Goal: Information Seeking & Learning: Check status

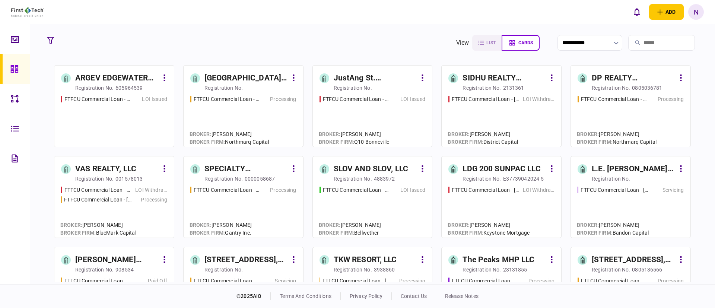
click at [320, 32] on section "**********" at bounding box center [372, 154] width 685 height 260
click at [235, 79] on div "[GEOGRAPHIC_DATA] Townhomes LLC" at bounding box center [245, 78] width 83 height 12
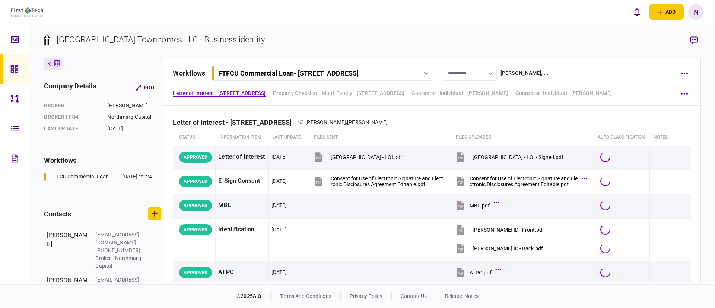
click at [570, 87] on div "Letter of Interest - 3105 Clairpoint Court Property Checklist - Multi-Family - …" at bounding box center [432, 92] width 518 height 13
click at [556, 110] on div "Letter of Interest - [STREET_ADDRESS][PERSON_NAME] Kesani" at bounding box center [432, 117] width 518 height 23
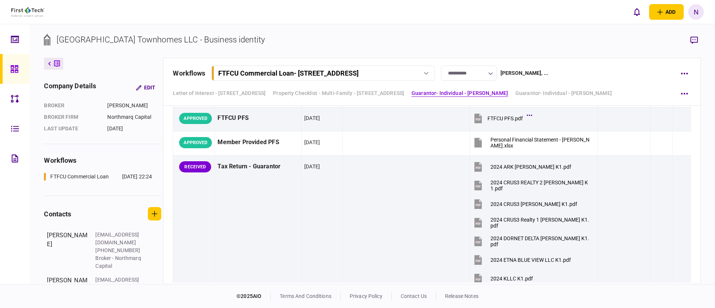
scroll to position [737, 0]
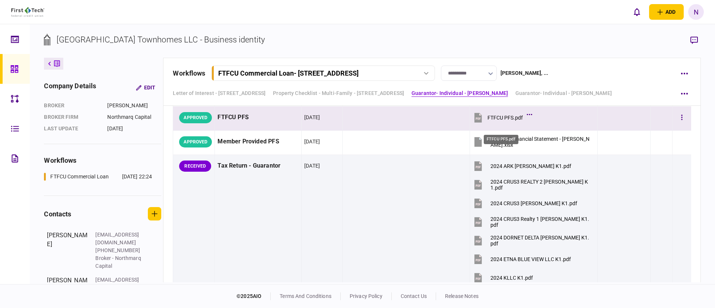
click at [510, 121] on div "FTFCU PFS.pdf" at bounding box center [505, 118] width 35 height 6
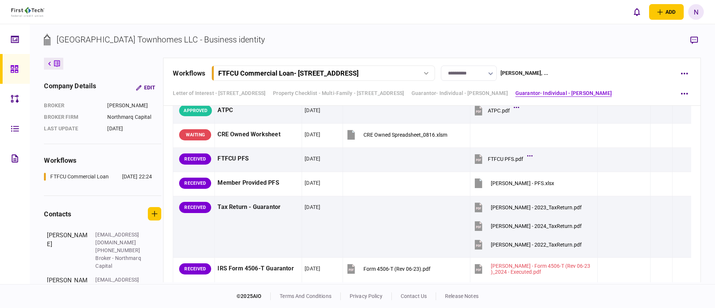
scroll to position [2123, 0]
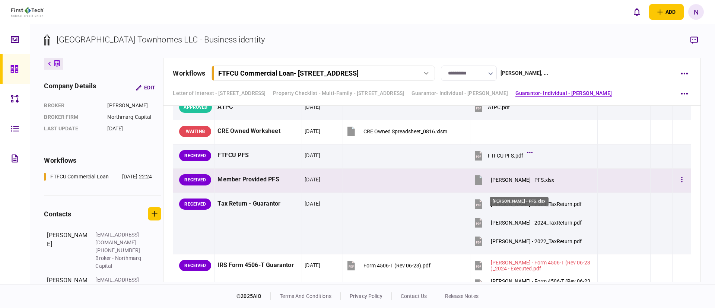
click at [499, 183] on div "[PERSON_NAME] - PFS.xlsx" at bounding box center [522, 180] width 63 height 6
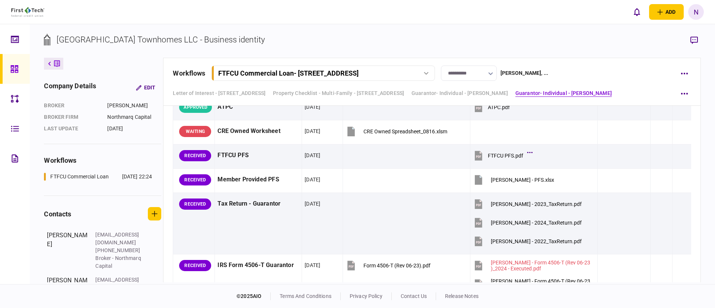
click at [9, 71] on link at bounding box center [15, 69] width 30 height 30
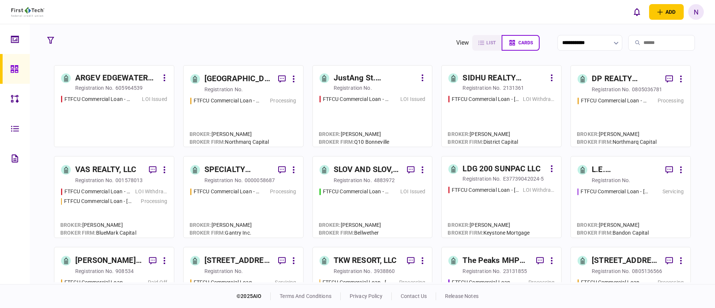
click at [697, 228] on div "ARGEV EDGEWATER HOLDINGS LLC registration no. 605964539 FTFCU Commercial Loan -…" at bounding box center [372, 173] width 657 height 217
click at [436, 223] on section "ARGEV EDGEWATER HOLDINGS LLC registration no. 605964539 FTFCU Commercial Loan -…" at bounding box center [372, 173] width 637 height 217
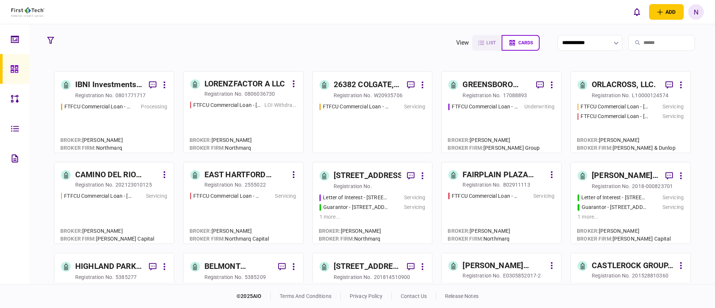
scroll to position [380, 0]
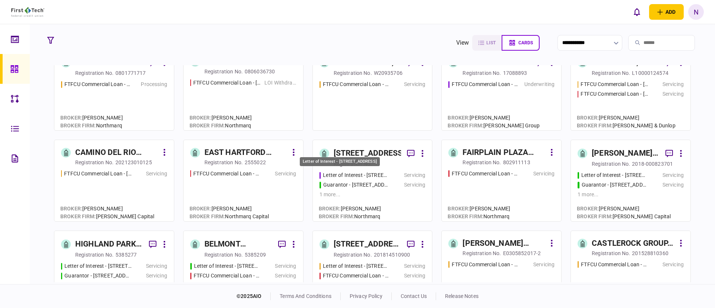
click at [348, 177] on div "Letter of Interest - [STREET_ADDRESS]" at bounding box center [356, 175] width 67 height 8
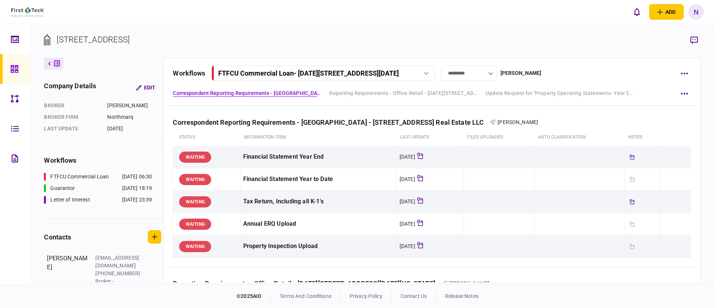
click at [369, 81] on div "workflows FTFCU Commercial Loan - [DATE]-[DATE][STREET_ADDRESS] Wor FTFCU Comme…" at bounding box center [431, 82] width 537 height 48
click at [370, 72] on div "FTFCU Commercial Loan - [DATE][STREET_ADDRESS][DATE]" at bounding box center [308, 73] width 181 height 8
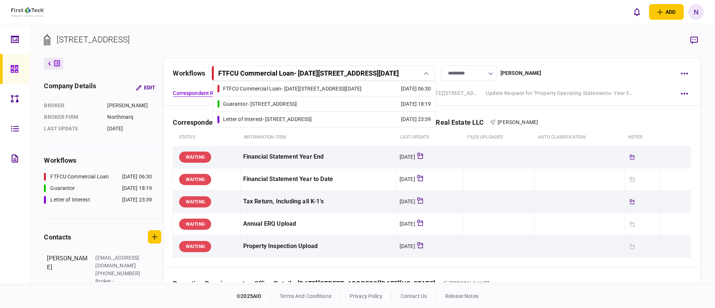
click at [337, 101] on link "Guarantor - [STREET_ADDRESS] [DATE] 18:19" at bounding box center [325, 103] width 214 height 15
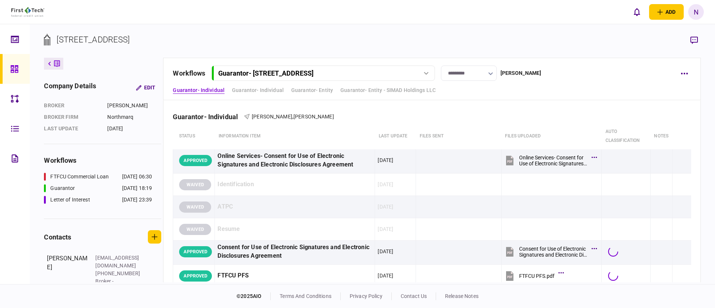
click at [589, 87] on div "Guarantor- Individual Guarantor- Individual Guarantor- Entity Guarantor- Entity…" at bounding box center [432, 90] width 518 height 8
click at [577, 111] on div "Guarantor- Individual [PERSON_NAME] , [PERSON_NAME]" at bounding box center [432, 112] width 518 height 23
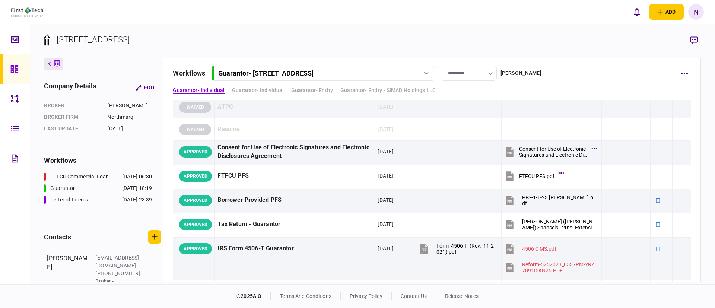
scroll to position [112, 0]
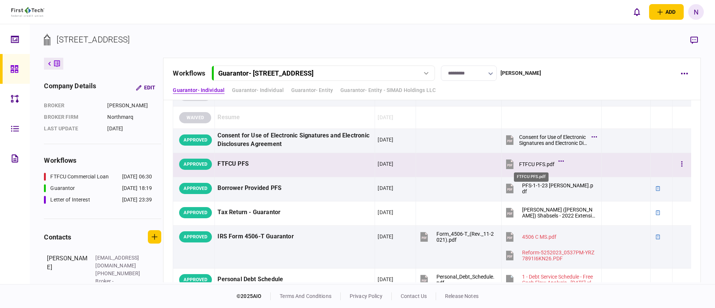
click at [520, 161] on div "FTFCU PFS.pdf" at bounding box center [536, 164] width 35 height 6
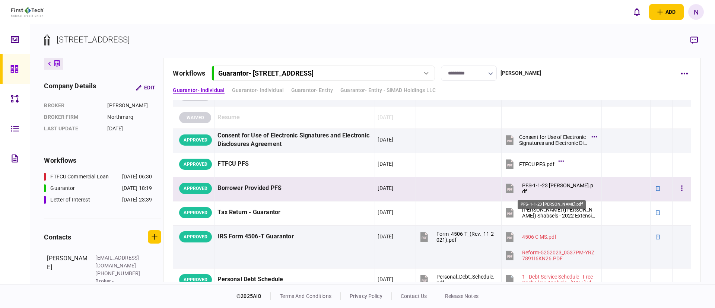
click at [526, 187] on div "PFS-1-1-23 [PERSON_NAME].pdf" at bounding box center [558, 189] width 73 height 12
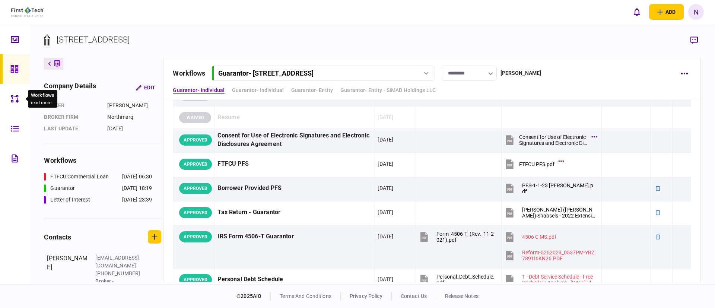
click at [21, 97] on div at bounding box center [17, 99] width 12 height 30
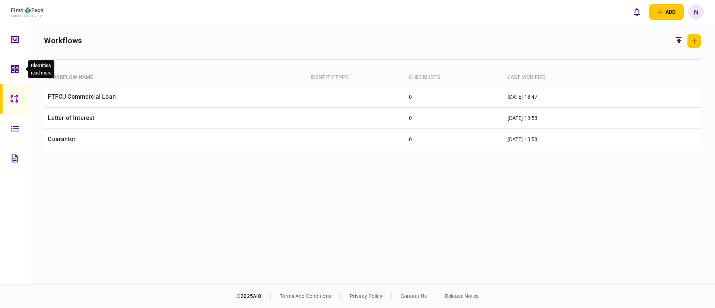
click at [11, 72] on icon at bounding box center [14, 68] width 7 height 7
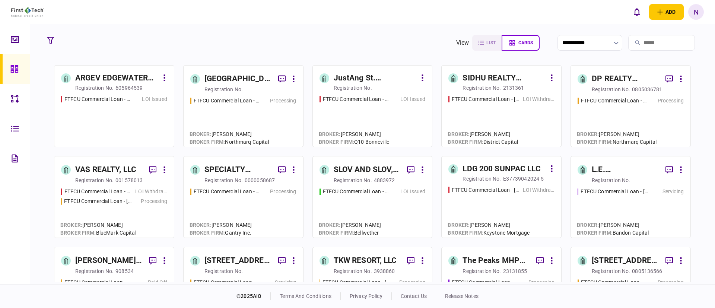
click at [305, 152] on section "ARGEV EDGEWATER HOLDINGS LLC registration no. 605964539 FTFCU Commercial Loan -…" at bounding box center [372, 173] width 637 height 217
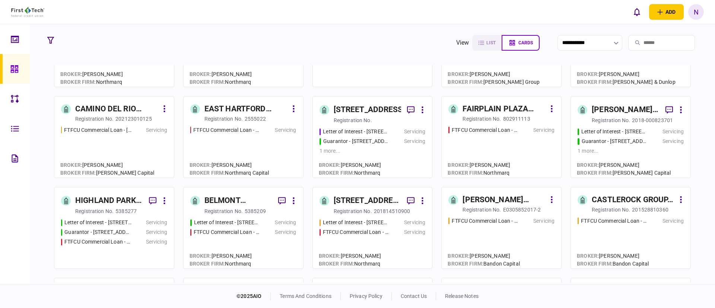
scroll to position [425, 0]
click at [96, 222] on div "Letter of Interest - [STREET_ADDRESS][US_STATE]" at bounding box center [97, 222] width 67 height 8
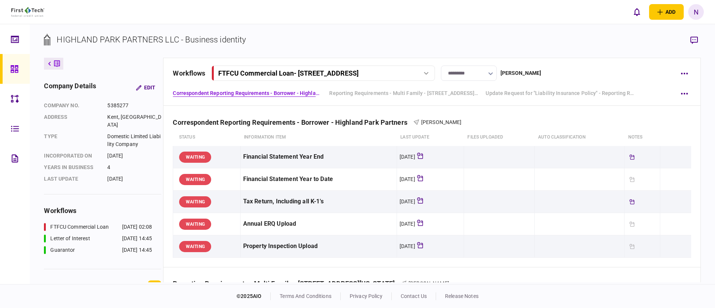
click at [366, 70] on div "FTFCU Commercial Loan - [STREET_ADDRESS]" at bounding box center [314, 73] width 193 height 8
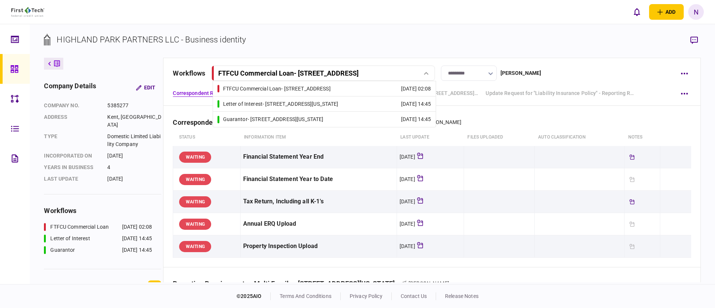
click at [300, 118] on div "Guarantor - [STREET_ADDRESS][US_STATE]" at bounding box center [273, 119] width 101 height 8
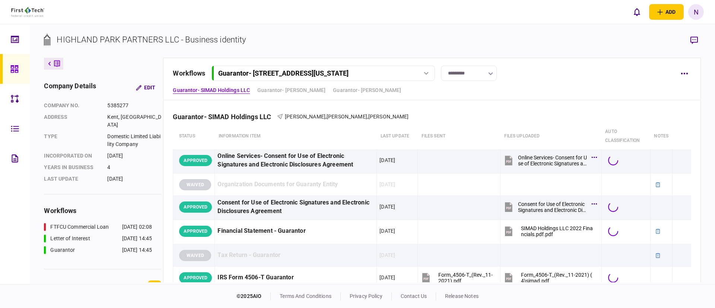
click at [539, 79] on div "workflows Guarantor - [STREET_ADDRESS][US_STATE] FTFCU Commercial Loan - [STREE…" at bounding box center [423, 73] width 501 height 15
click at [479, 118] on div "Guarantor- SIMAD Holdings LLC [PERSON_NAME] , [PERSON_NAME] , [PERSON_NAME]" at bounding box center [432, 112] width 518 height 23
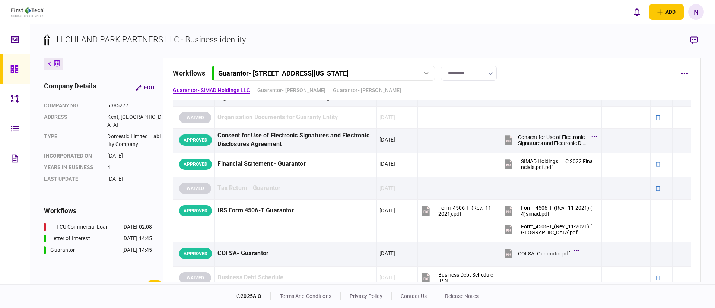
scroll to position [89, 0]
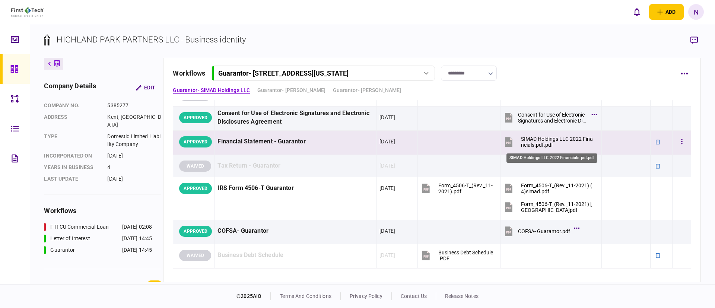
click at [535, 138] on div "SIMAD Holdings LLC 2022 Financials.pdf.pdf" at bounding box center [558, 142] width 74 height 12
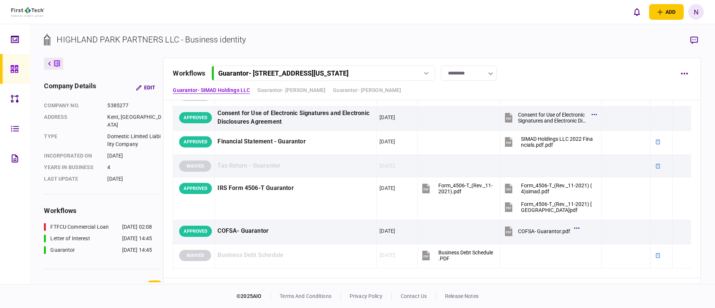
click at [492, 91] on div "Guarantor- SIMAD Holdings LLC Guarantor- [PERSON_NAME] Guarantor- [PERSON_NAME]" at bounding box center [432, 90] width 518 height 8
click at [689, 196] on div "Guarantor- SIMAD Holdings LLC [PERSON_NAME] , [PERSON_NAME] , [PERSON_NAME] sta…" at bounding box center [432, 144] width 537 height 267
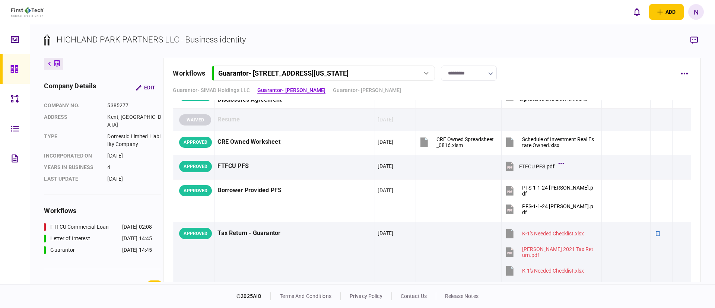
scroll to position [402, 0]
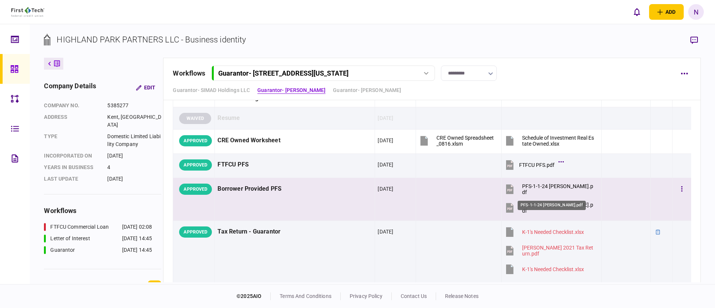
click at [551, 184] on div "PFS-1-1-24 [PERSON_NAME].pdf" at bounding box center [558, 189] width 73 height 12
click at [537, 207] on div "PFS-1-1-24 [PERSON_NAME].pdf" at bounding box center [558, 208] width 73 height 12
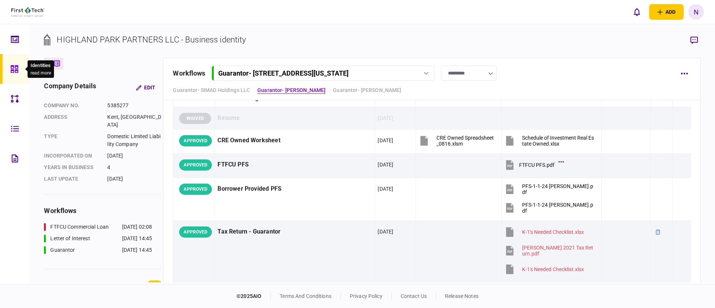
click at [16, 60] on div at bounding box center [16, 69] width 12 height 30
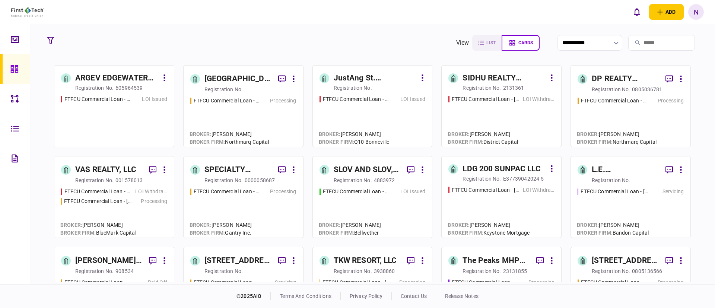
click at [609, 177] on div "registration no." at bounding box center [611, 180] width 38 height 7
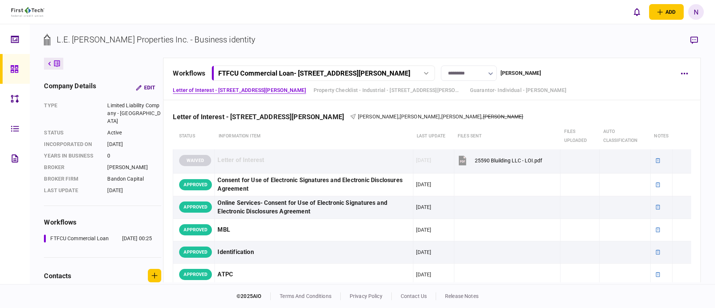
click at [584, 91] on div "Letter of Interest - [STREET_ADDRESS][PERSON_NAME] Property Checklist - Industr…" at bounding box center [432, 90] width 518 height 8
click at [546, 111] on div "Letter of Interest - [STREET_ADDRESS][PERSON_NAME] Will [PERSON_NAME] , [PERSON…" at bounding box center [432, 112] width 518 height 23
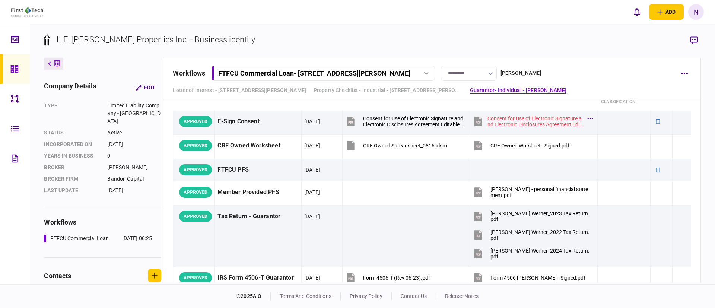
scroll to position [983, 0]
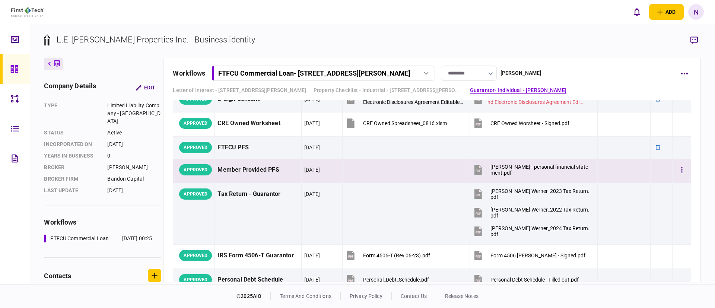
click at [567, 162] on button "[PERSON_NAME] - personal financial statement.pdf" at bounding box center [532, 170] width 118 height 17
click at [396, 178] on td at bounding box center [406, 171] width 127 height 24
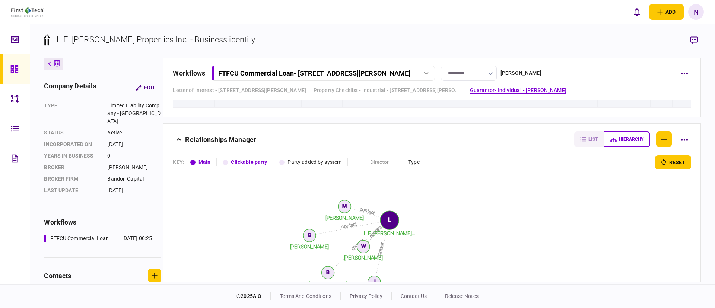
scroll to position [1274, 0]
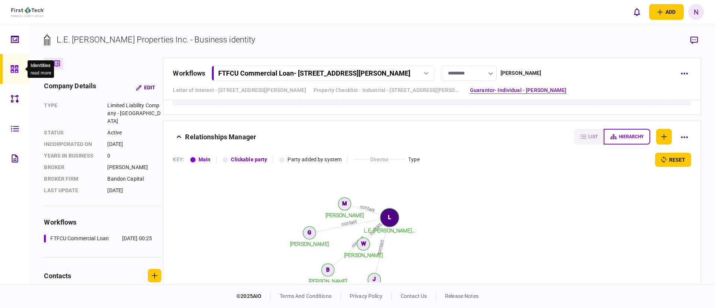
click at [20, 72] on div at bounding box center [16, 69] width 12 height 30
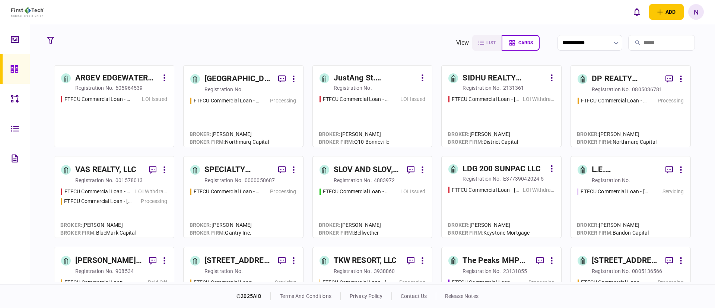
click at [439, 239] on section "ARGEV EDGEWATER HOLDINGS LLC registration no. 605964539 FTFCU Commercial Loan -…" at bounding box center [372, 173] width 637 height 217
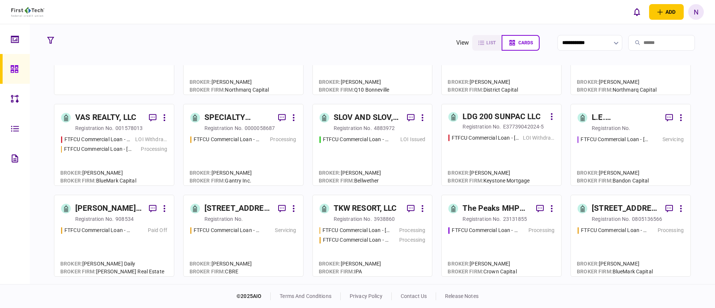
scroll to position [134, 0]
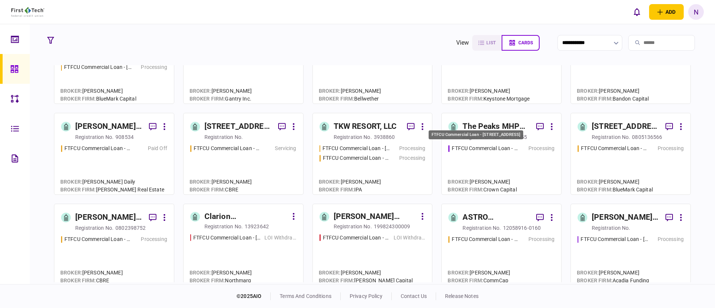
click at [477, 148] on div "FTFCU Commercial Loan - [STREET_ADDRESS]" at bounding box center [485, 149] width 67 height 8
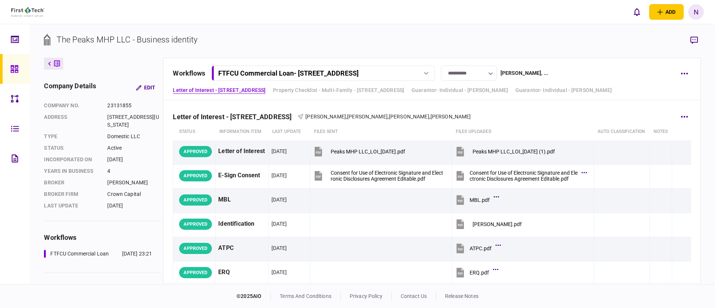
click at [518, 120] on div "Letter of Interest - [STREET_ADDRESS] Flagstaff AZ [PERSON_NAME] , [PERSON_NAME…" at bounding box center [432, 112] width 518 height 23
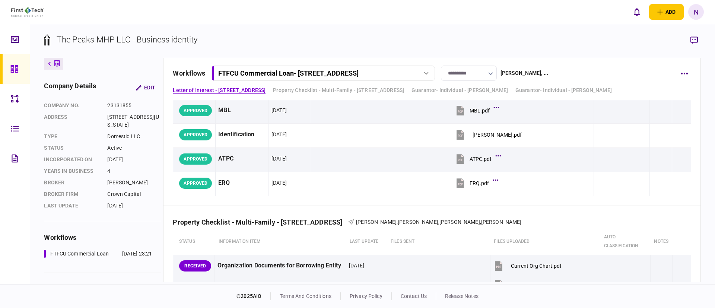
scroll to position [112, 0]
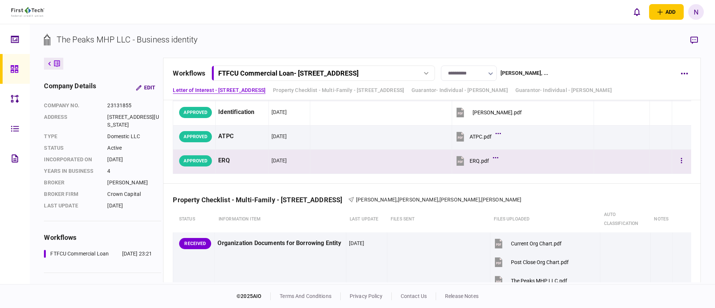
click at [410, 174] on td at bounding box center [381, 162] width 142 height 24
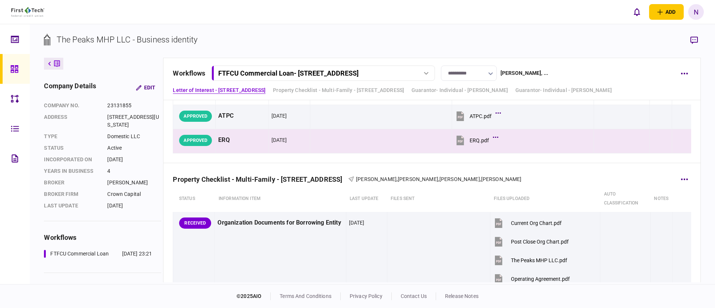
scroll to position [134, 0]
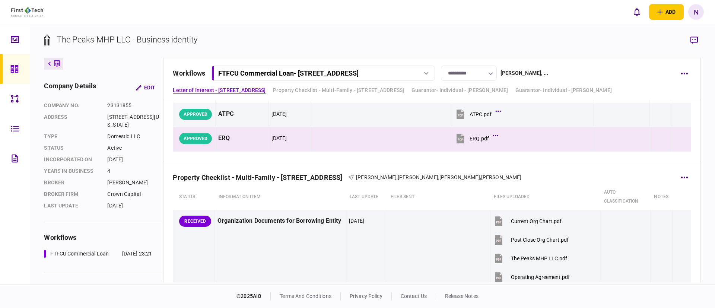
click at [527, 196] on th "Files uploaded" at bounding box center [545, 197] width 110 height 26
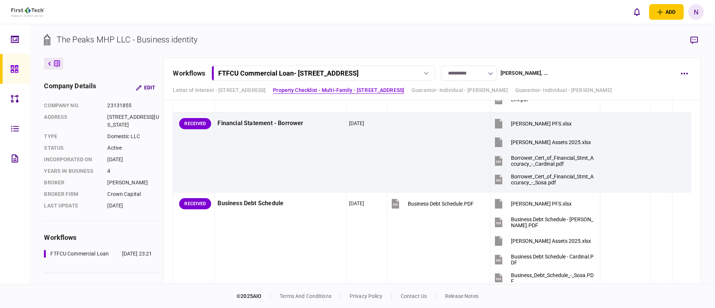
scroll to position [358, 0]
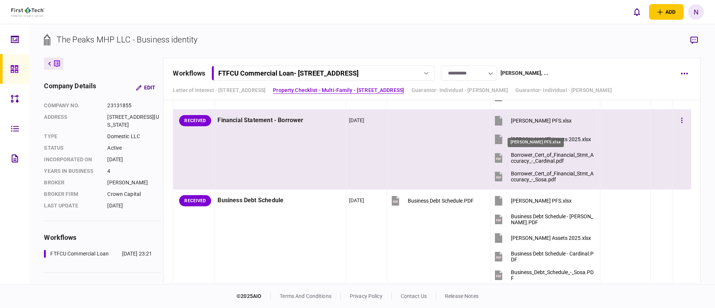
click at [533, 124] on div "[PERSON_NAME] PFS.xlsx" at bounding box center [541, 121] width 61 height 6
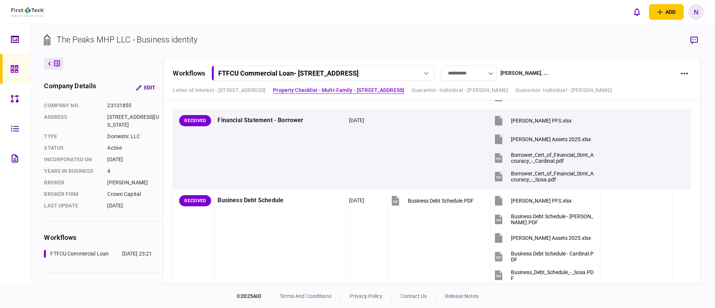
click at [9, 69] on link at bounding box center [15, 69] width 30 height 30
